Goal: Task Accomplishment & Management: Manage account settings

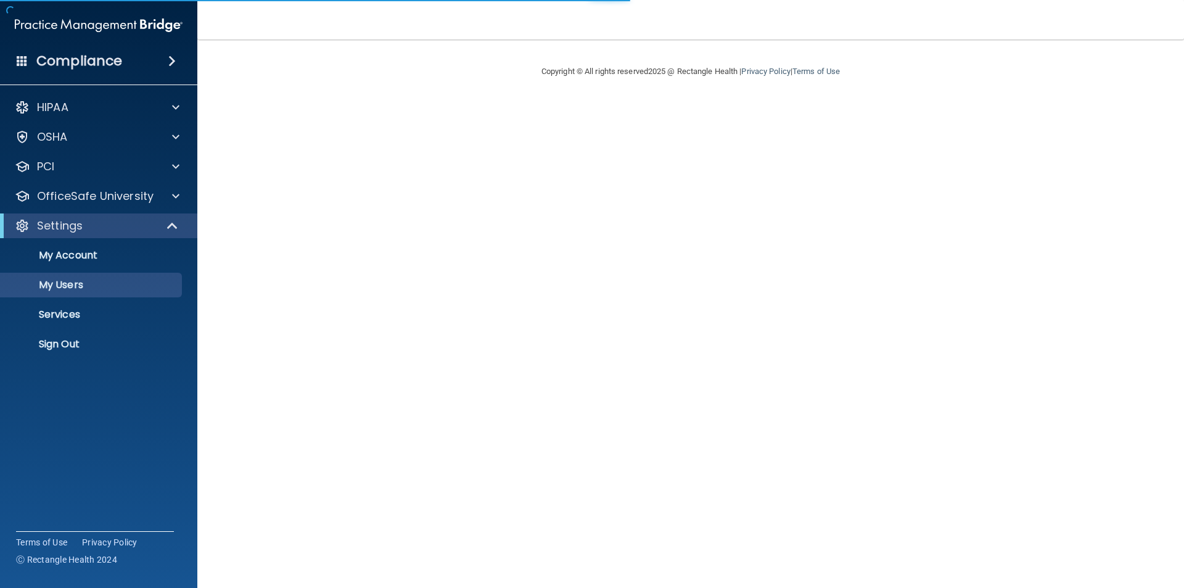
select select "20"
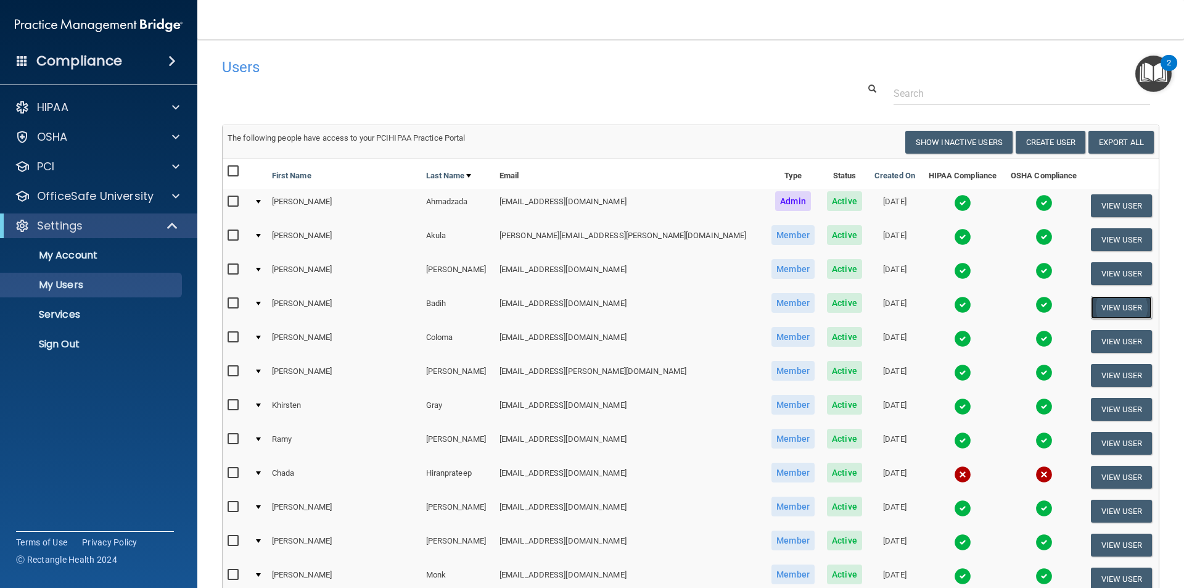
click at [1107, 306] on button "View User" at bounding box center [1121, 307] width 61 height 23
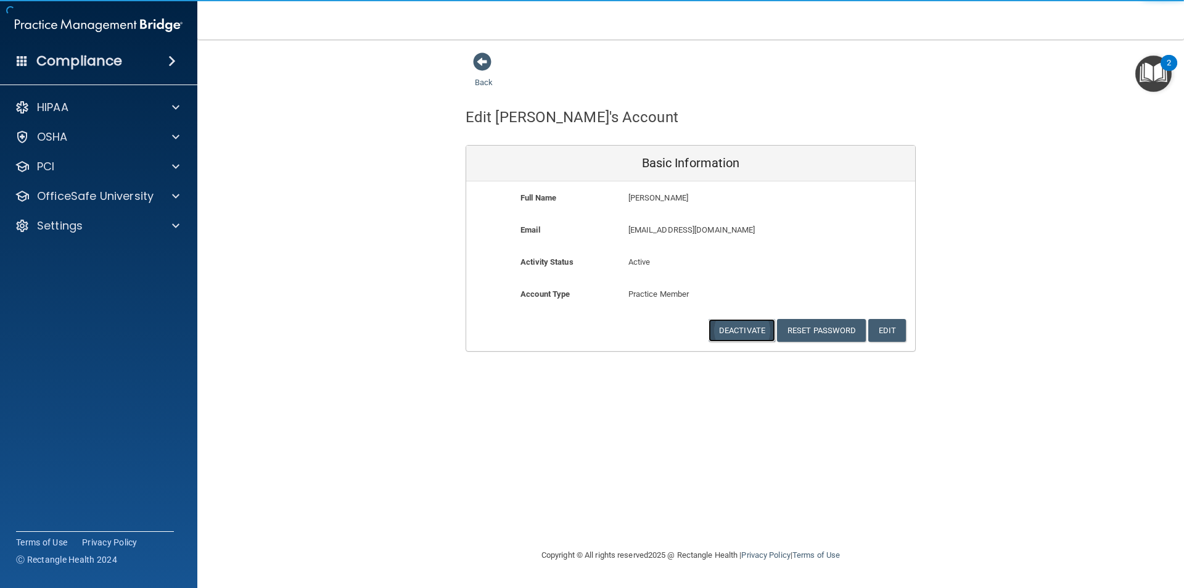
click at [746, 329] on button "Deactivate" at bounding box center [742, 330] width 67 height 23
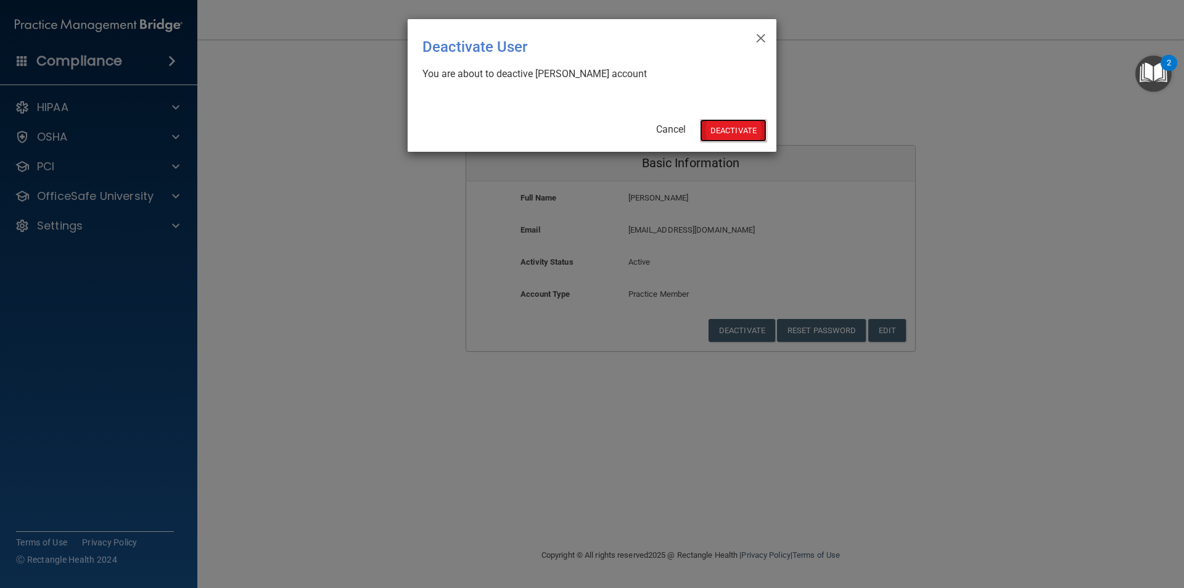
click at [739, 126] on button "Deactivate" at bounding box center [733, 130] width 67 height 23
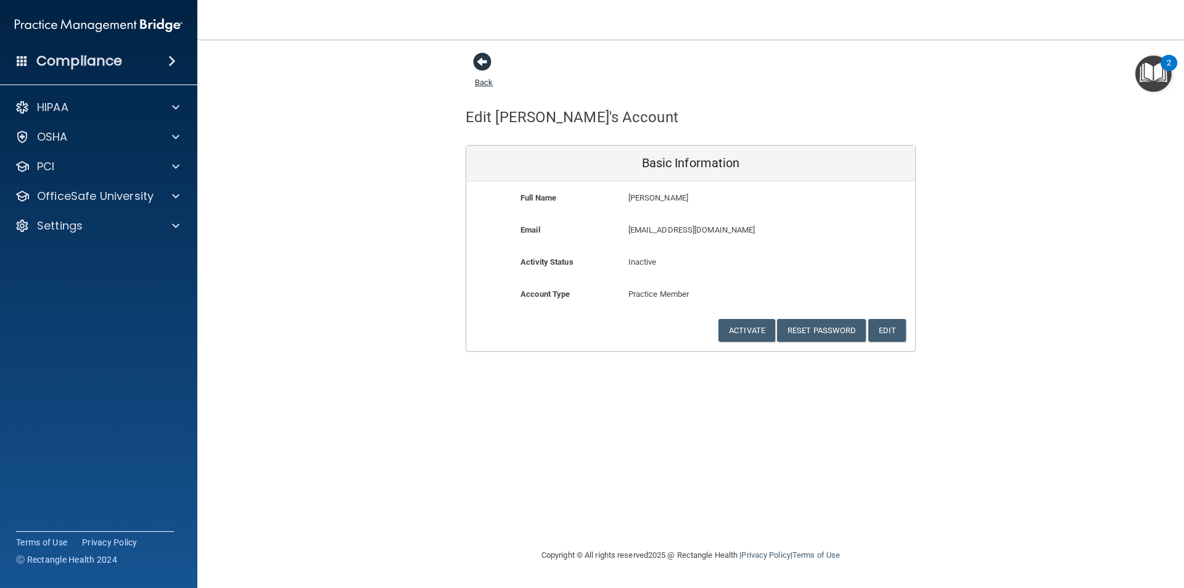
click at [482, 60] on span at bounding box center [482, 61] width 18 height 18
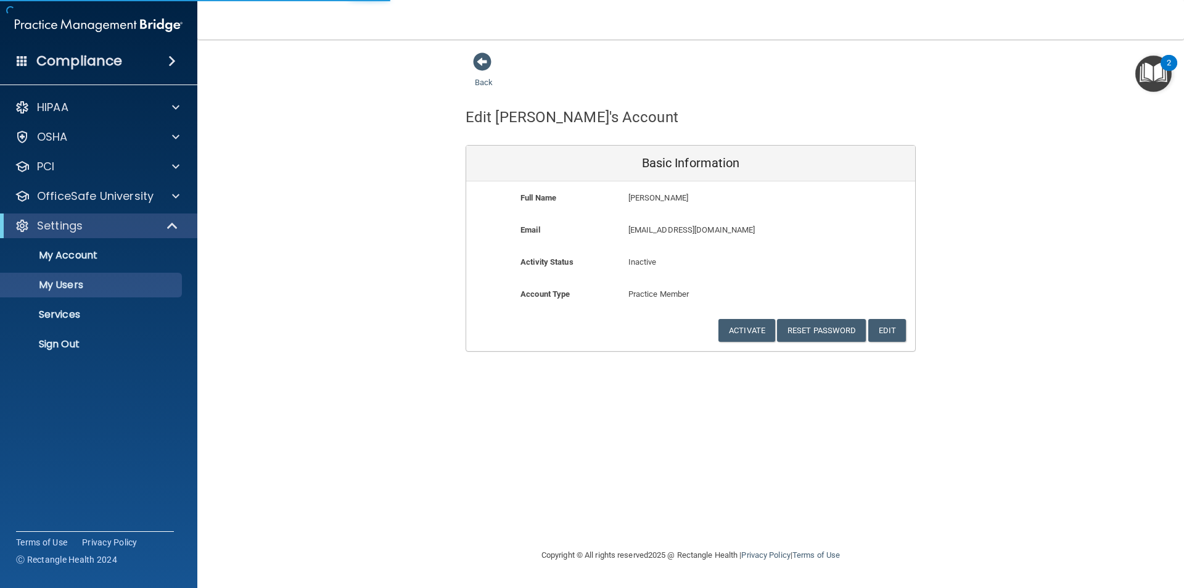
select select "20"
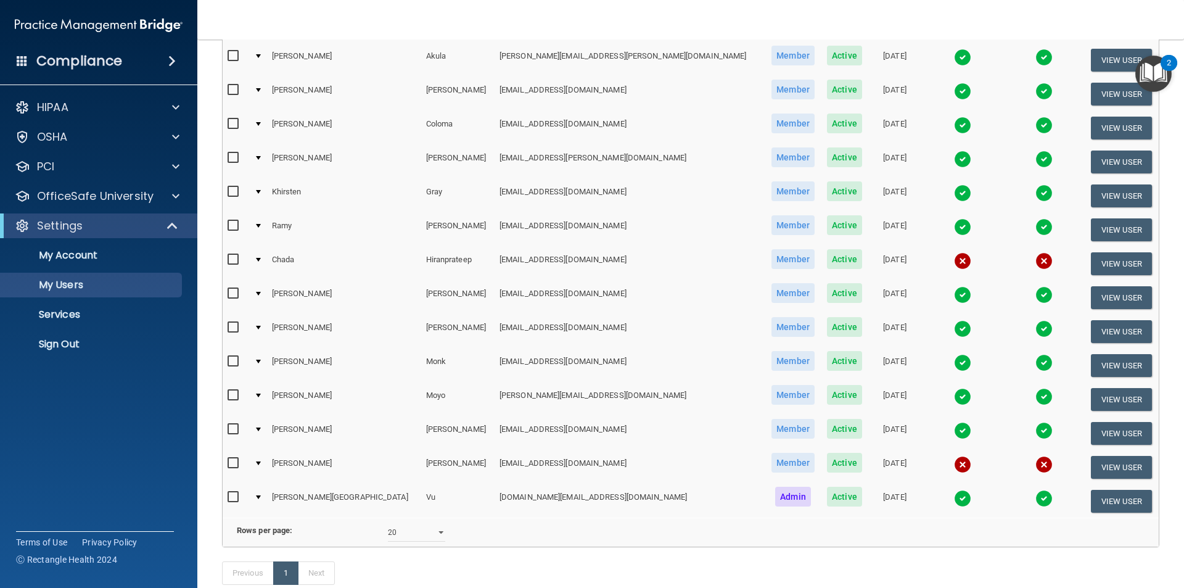
scroll to position [185, 0]
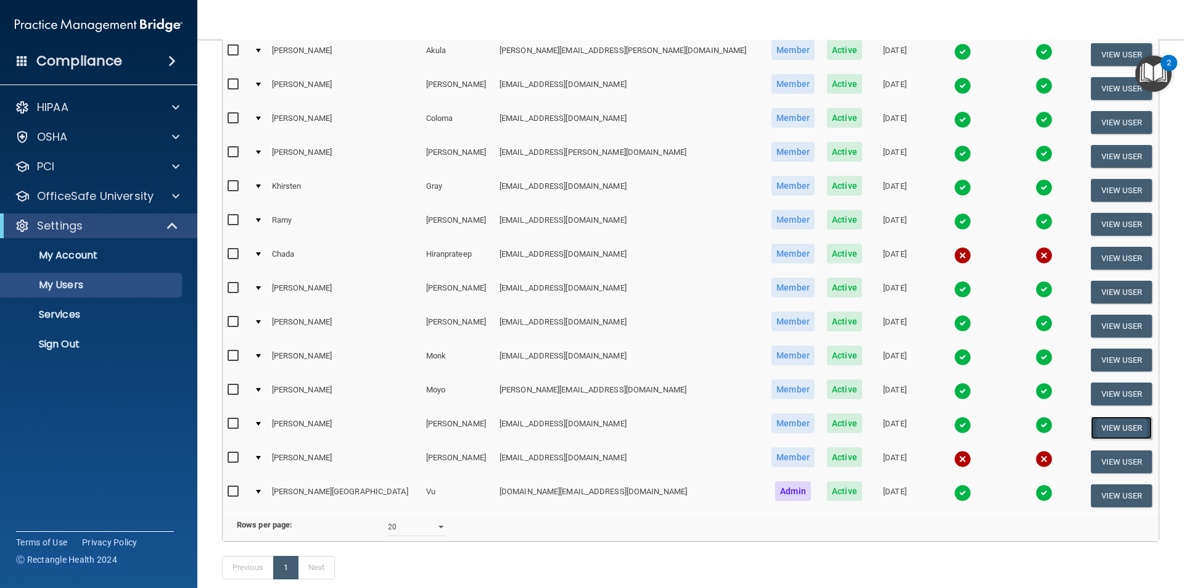
click at [1091, 427] on button "View User" at bounding box center [1121, 427] width 61 height 23
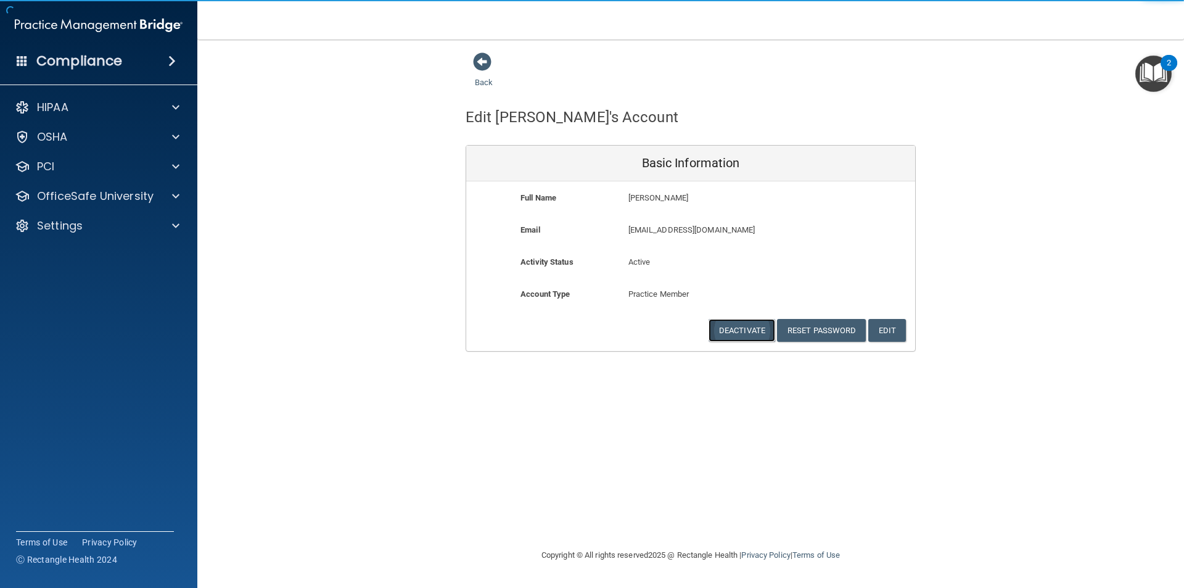
click at [728, 327] on button "Deactivate" at bounding box center [742, 330] width 67 height 23
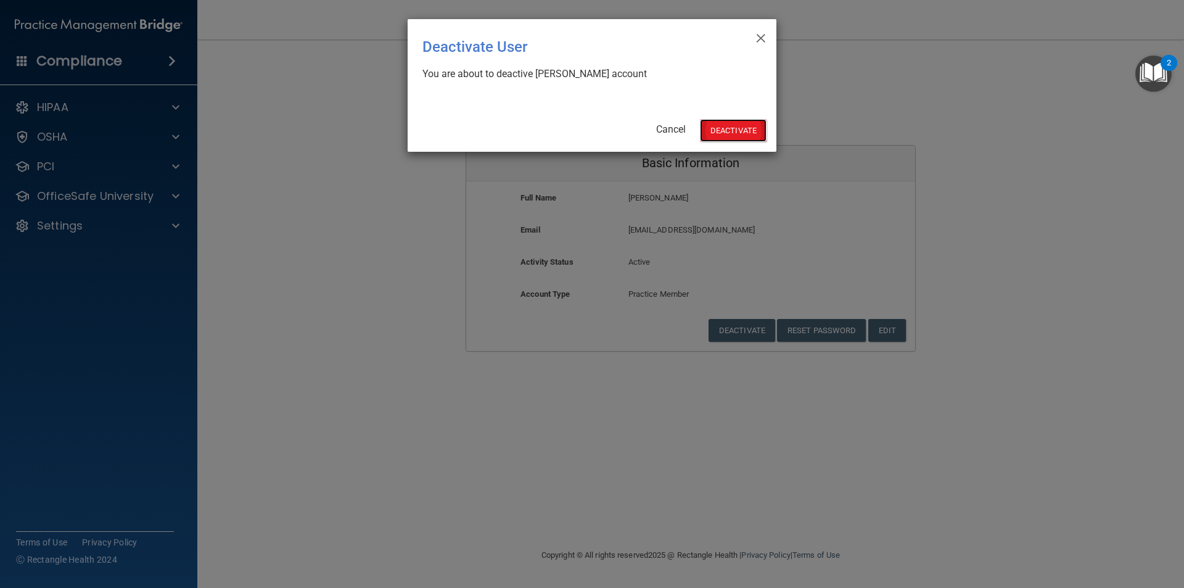
click at [736, 127] on button "Deactivate" at bounding box center [733, 130] width 67 height 23
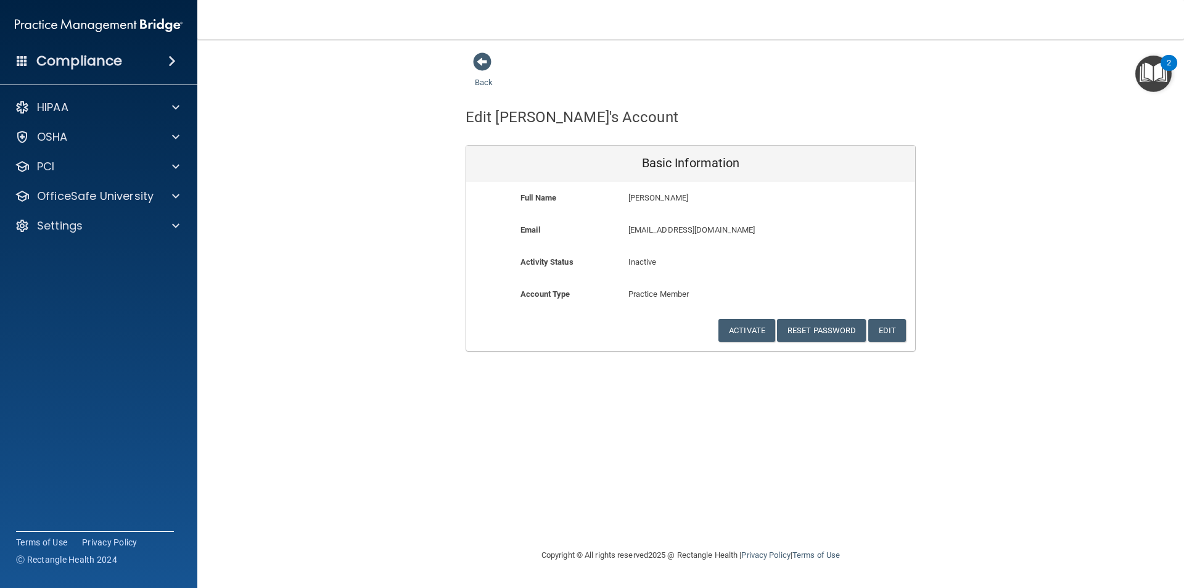
click at [470, 74] on div "Back" at bounding box center [503, 71] width 75 height 38
click at [480, 70] on span at bounding box center [482, 61] width 18 height 18
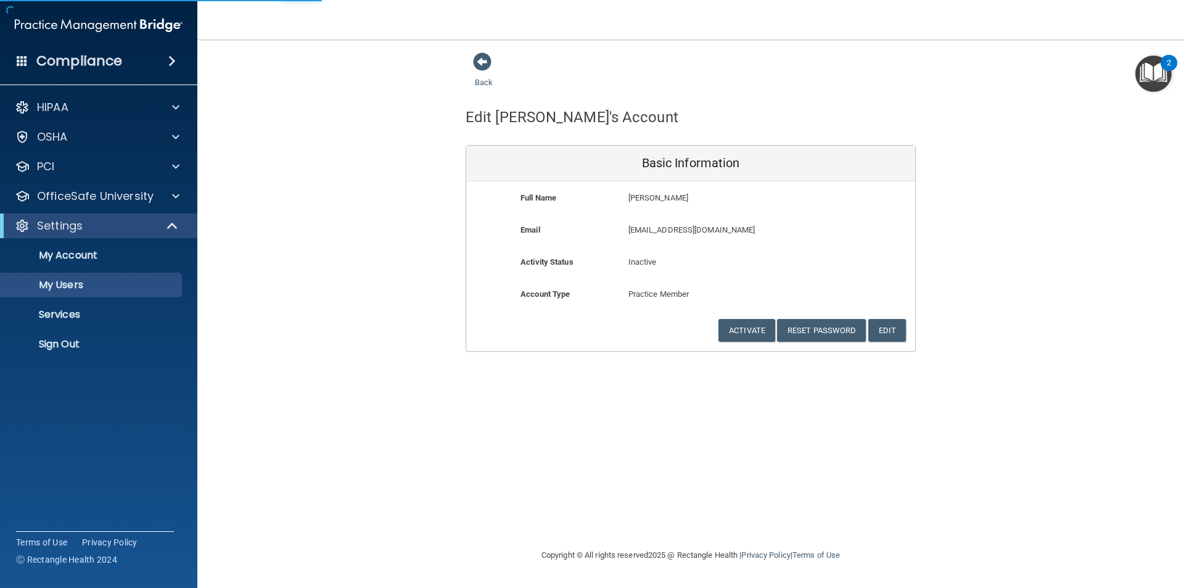
select select "20"
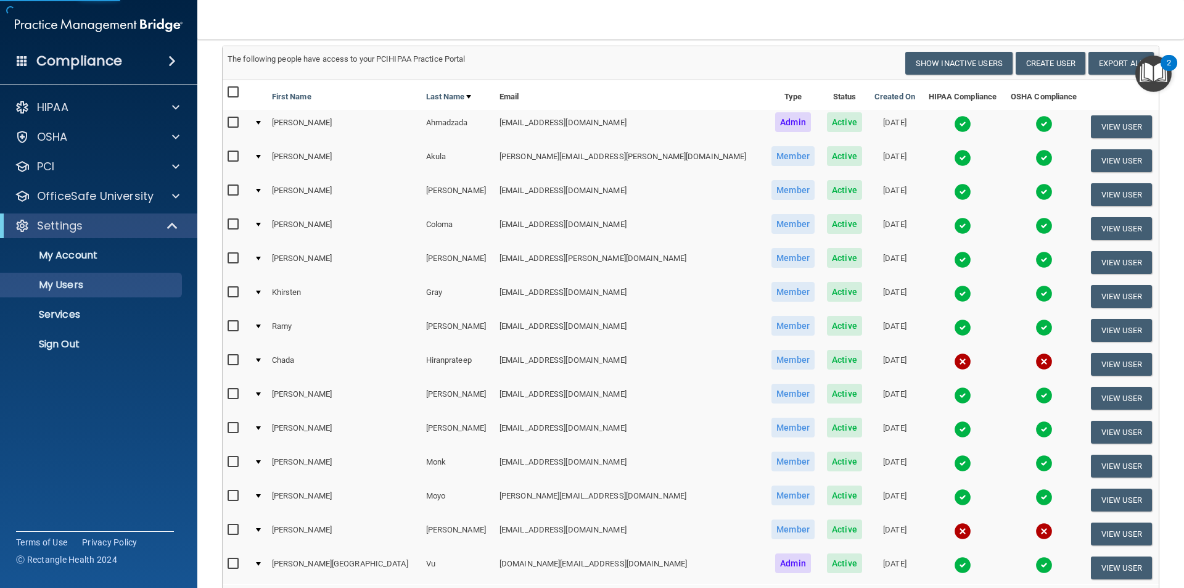
scroll to position [185, 0]
